Goal: Task Accomplishment & Management: Manage account settings

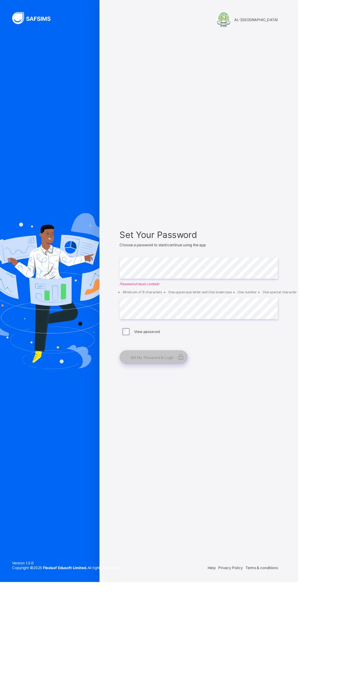
click at [281, 557] on div "Set Your Password Choose a password to start/continue using the app Enter Passw…" at bounding box center [238, 355] width 204 height 599
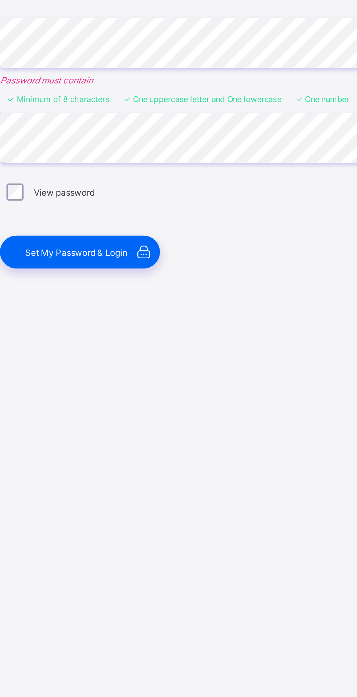
click at [197, 430] on span "Set My Password & Login" at bounding box center [182, 427] width 52 height 5
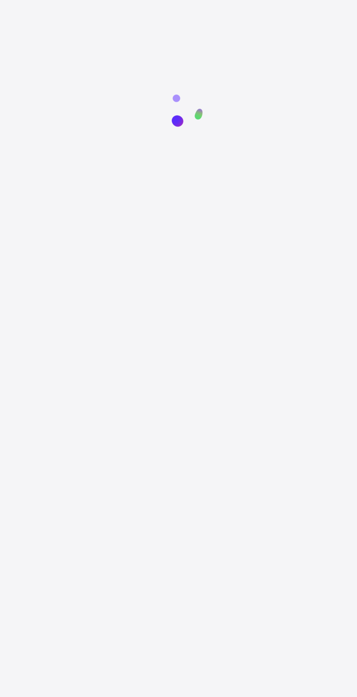
scroll to position [55, 0]
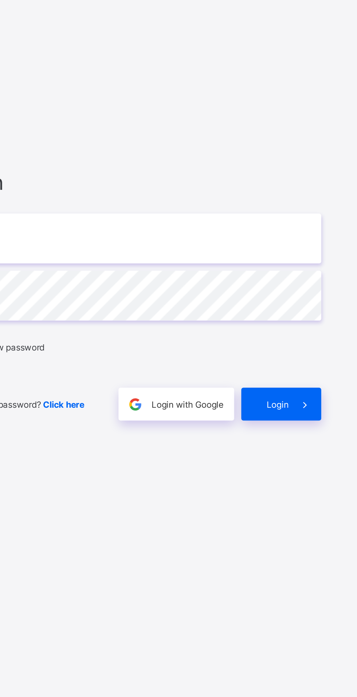
click at [303, 314] on input "email" at bounding box center [237, 326] width 189 height 25
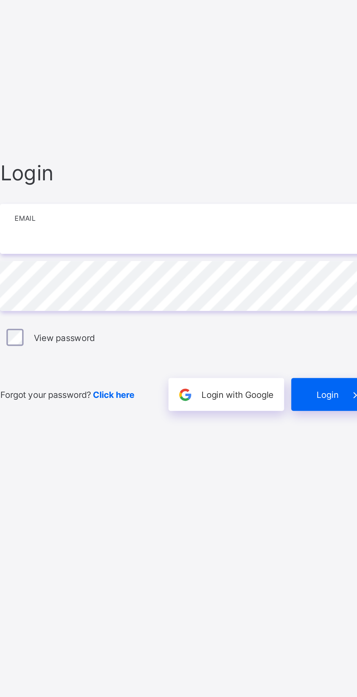
type input "**********"
click at [306, 408] on span "Login" at bounding box center [309, 410] width 11 height 5
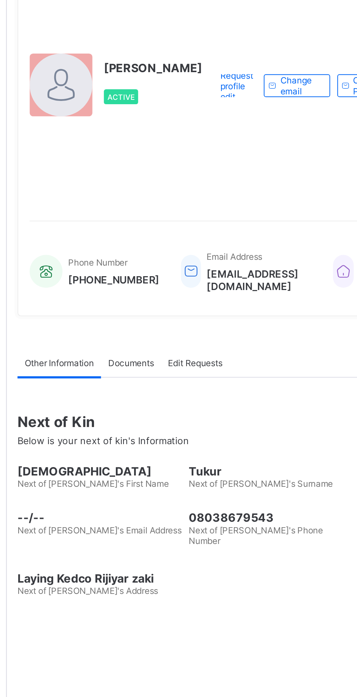
click at [151, 254] on span "Documents" at bounding box center [150, 251] width 23 height 5
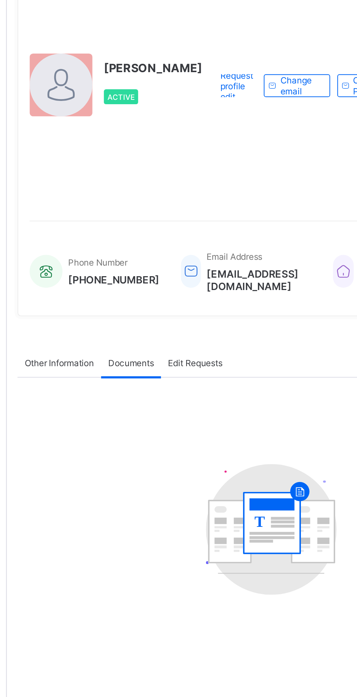
click at [192, 254] on span "Edit Requests" at bounding box center [184, 251] width 28 height 5
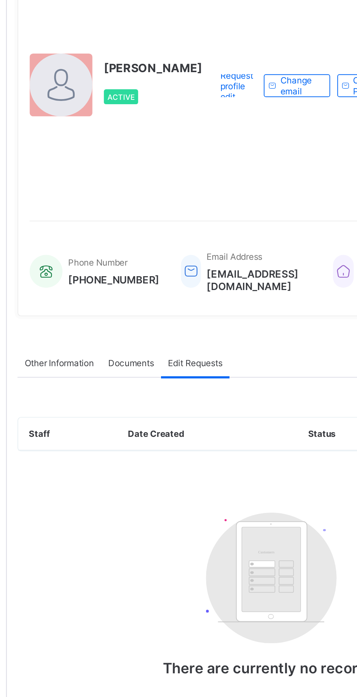
click at [153, 259] on div "Documents" at bounding box center [150, 251] width 31 height 15
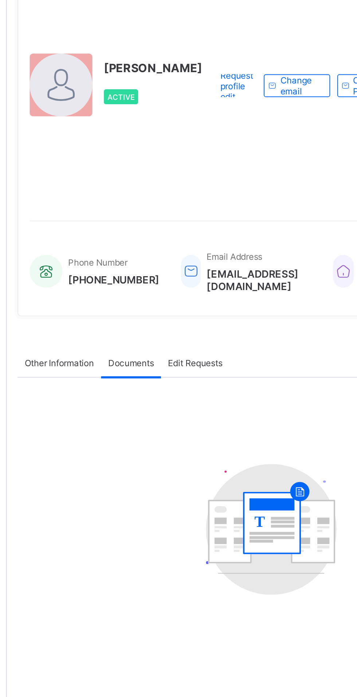
click at [119, 254] on span "Other Information" at bounding box center [114, 251] width 35 height 5
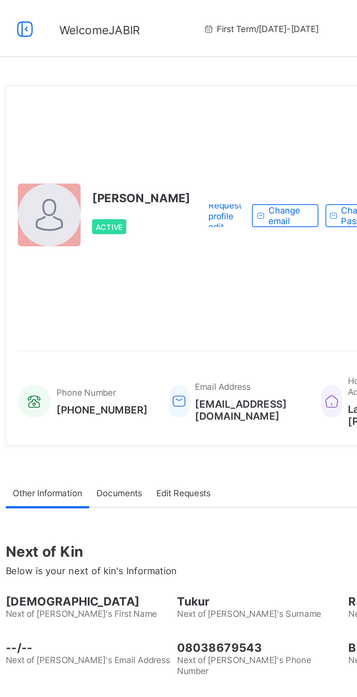
click at [99, 19] on icon at bounding box center [103, 14] width 12 height 11
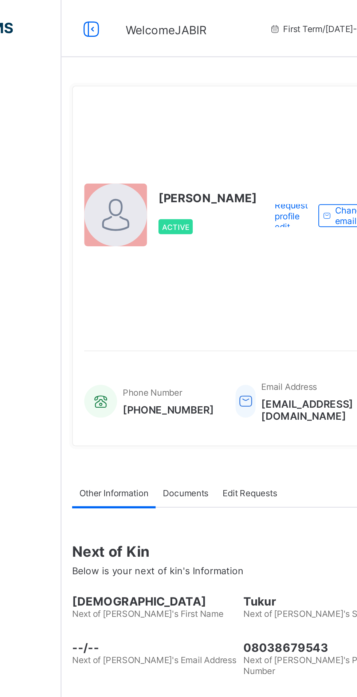
click at [104, 20] on div at bounding box center [102, 15] width 23 height 12
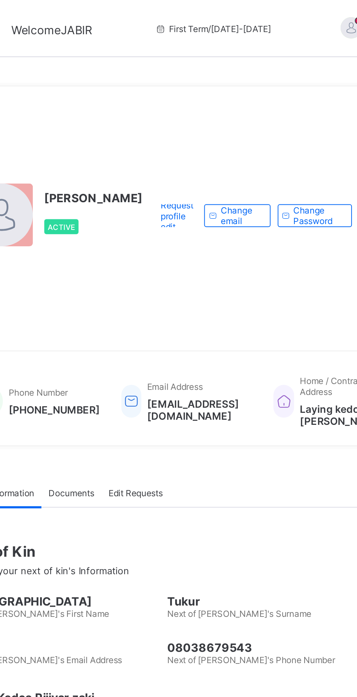
click at [244, 12] on span "[PERSON_NAME]" at bounding box center [276, 11] width 64 height 5
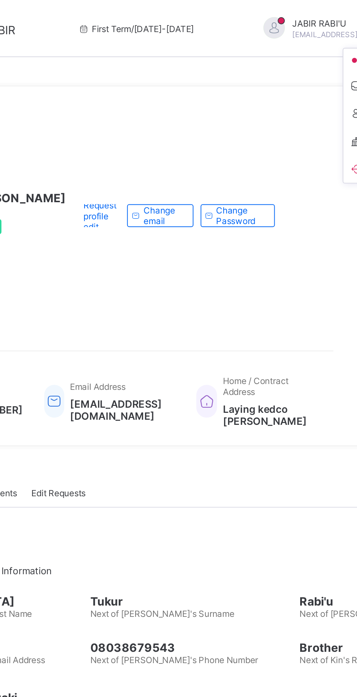
click at [229, 170] on div "[PERSON_NAME] Active Request profile edit Change email Change Password" at bounding box center [153, 110] width 225 height 120
